Goal: Information Seeking & Learning: Learn about a topic

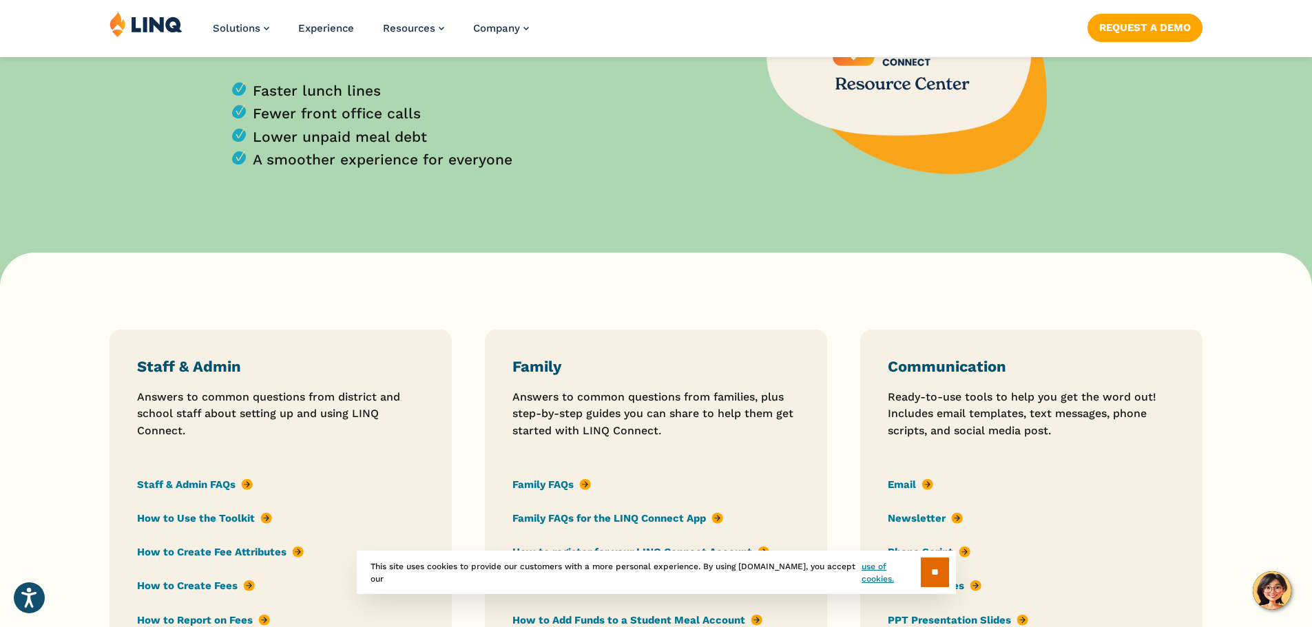
scroll to position [964, 0]
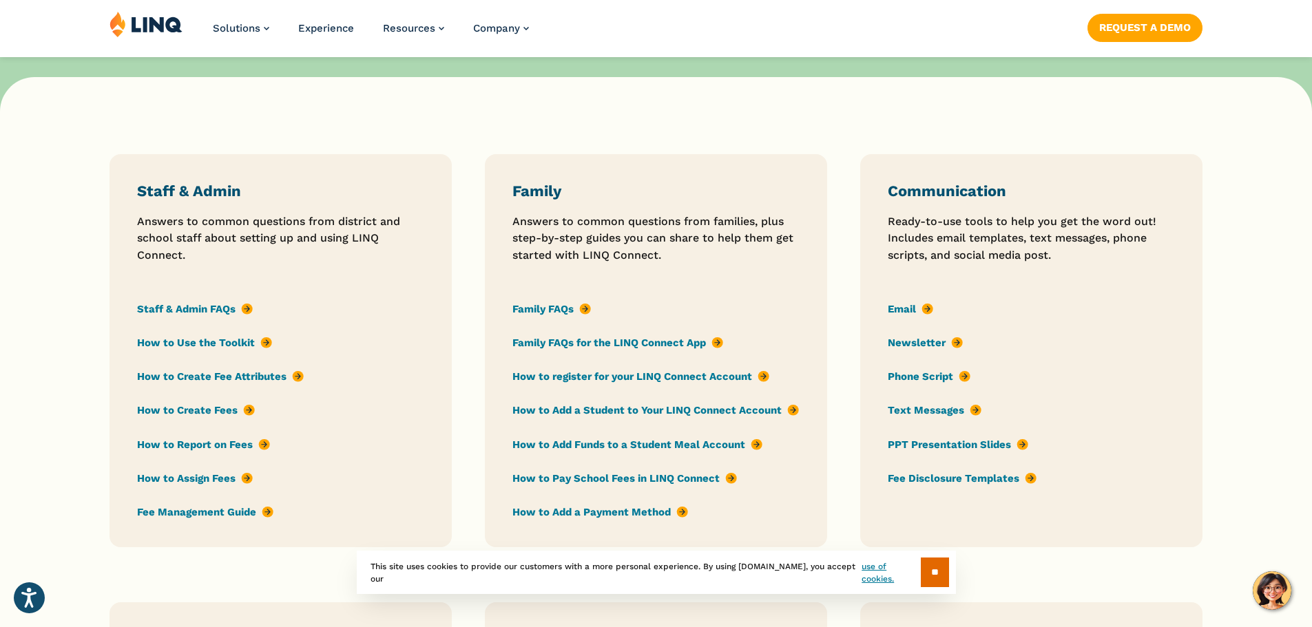
click at [199, 309] on link "Staff & Admin FAQs" at bounding box center [195, 309] width 116 height 15
click at [548, 311] on link "Family FAQs" at bounding box center [551, 309] width 79 height 15
click at [583, 377] on link "How to register for your LINQ Connect Account" at bounding box center [640, 376] width 257 height 15
click at [757, 411] on link "How to Add a Student to Your LINQ Connect Account" at bounding box center [655, 411] width 286 height 15
click at [718, 346] on link "Family FAQs for the LINQ Connect App" at bounding box center [617, 342] width 211 height 15
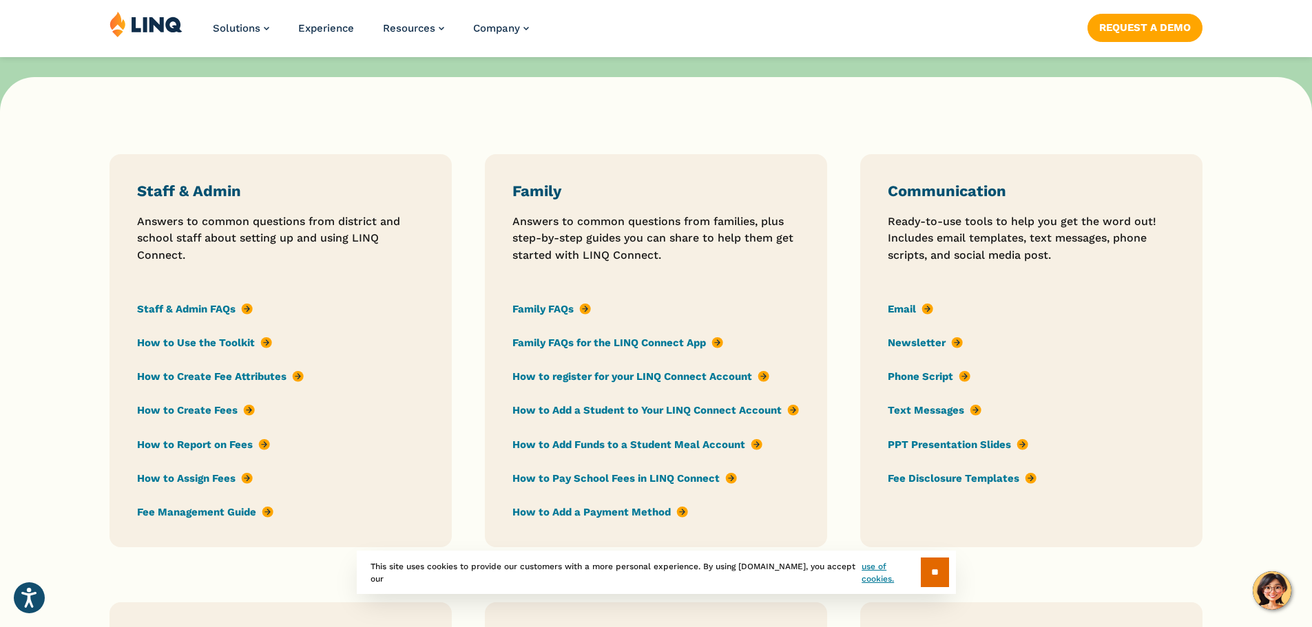
click at [752, 448] on link "How to Add Funds to a Student Meal Account" at bounding box center [637, 444] width 250 height 15
click at [726, 476] on link "How to Pay School Fees in LINQ Connect" at bounding box center [624, 478] width 224 height 15
click at [684, 515] on link "How to Add a Payment Method" at bounding box center [600, 512] width 176 height 15
click at [678, 512] on link "How to Add a Payment Method" at bounding box center [600, 512] width 176 height 15
click at [523, 516] on link "How to Add a Payment Method" at bounding box center [600, 512] width 176 height 15
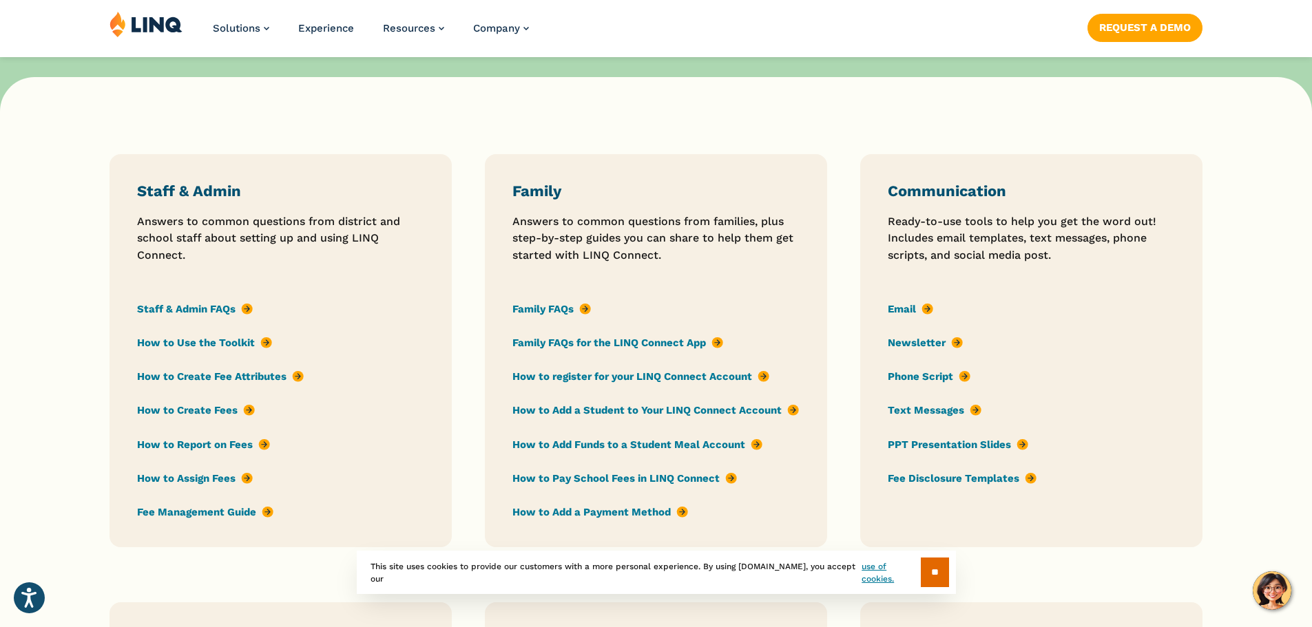
click at [562, 510] on link "How to Add a Payment Method" at bounding box center [600, 512] width 176 height 15
click at [575, 477] on link "How to Pay School Fees in LINQ Connect" at bounding box center [624, 478] width 224 height 15
click at [230, 309] on link "Staff & Admin FAQs" at bounding box center [195, 309] width 116 height 15
click at [187, 339] on link "How to Use the Toolkit" at bounding box center [204, 342] width 135 height 15
click at [234, 376] on link "How to Create Fee Attributes" at bounding box center [220, 376] width 167 height 15
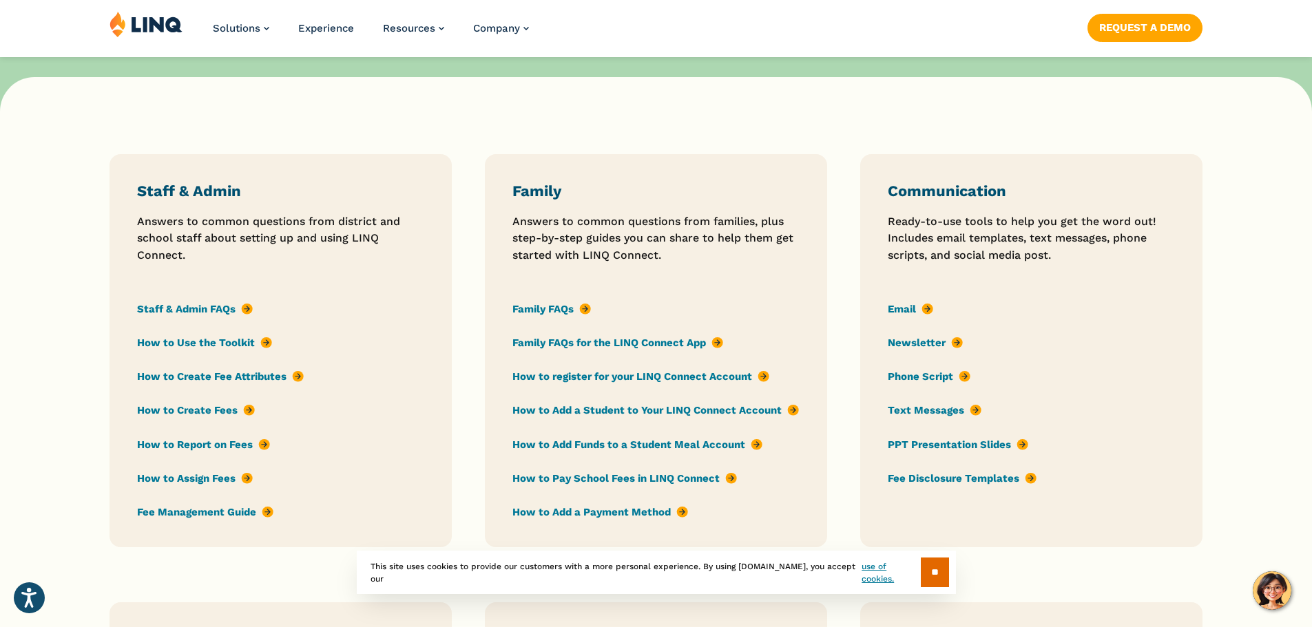
click at [213, 410] on link "How to Create Fees" at bounding box center [196, 411] width 118 height 15
click at [221, 448] on link "How to Report on Fees" at bounding box center [203, 444] width 133 height 15
click at [227, 448] on link "How to Report on Fees" at bounding box center [203, 444] width 133 height 15
click at [185, 481] on link "How to Assign Fees" at bounding box center [195, 478] width 116 height 15
click at [218, 512] on link "Fee Management Guide" at bounding box center [205, 512] width 136 height 15
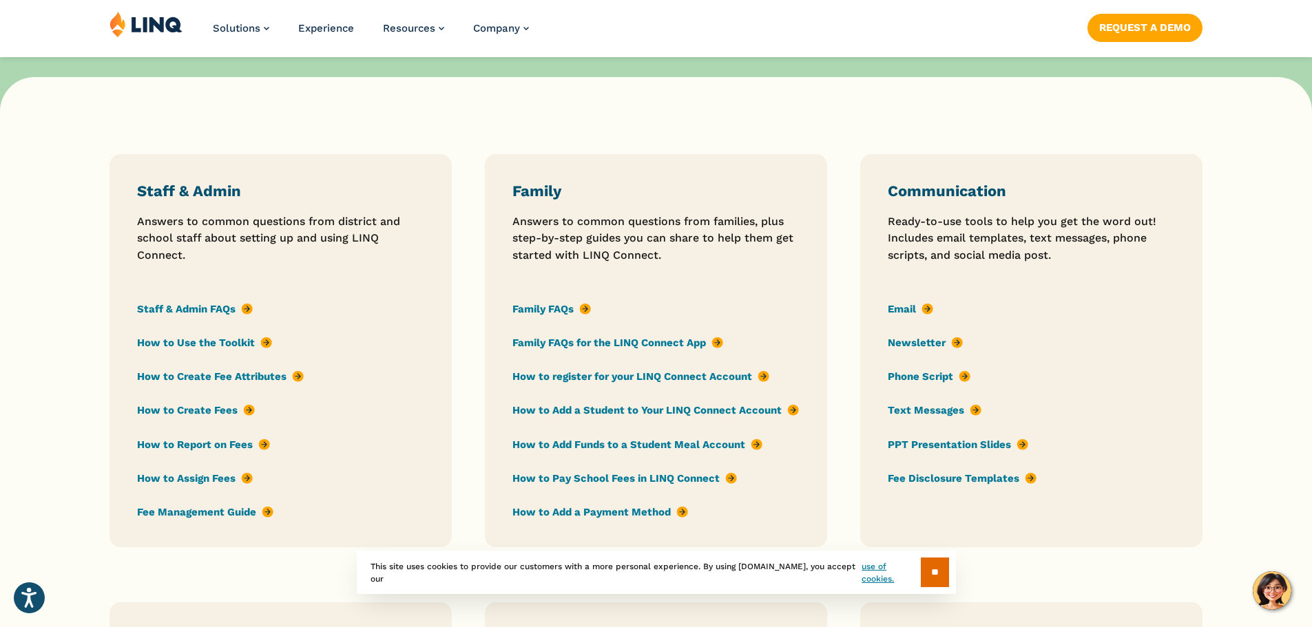
click at [604, 510] on link "How to Add a Payment Method" at bounding box center [600, 512] width 176 height 15
click at [907, 308] on link "Email" at bounding box center [910, 309] width 45 height 15
click at [939, 414] on link "Text Messages" at bounding box center [935, 411] width 94 height 15
click at [930, 347] on link "Newsletter" at bounding box center [925, 342] width 75 height 15
click at [976, 442] on link "PPT Presentation Slides" at bounding box center [958, 444] width 140 height 15
